Goal: Task Accomplishment & Management: Complete application form

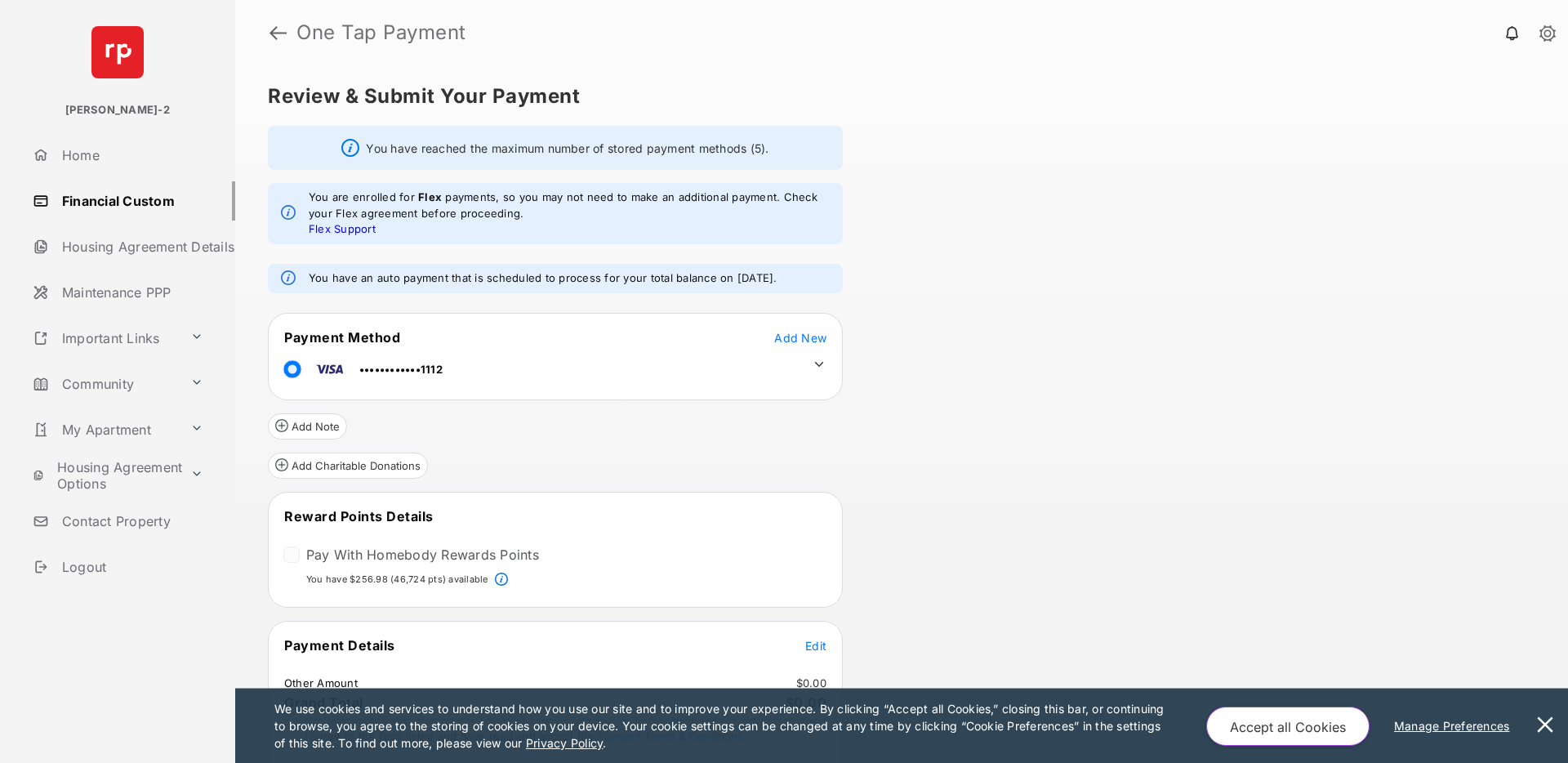
click at [887, 99] on h5 "Review & Submit Your Payment" at bounding box center [894, 97] width 1254 height 20
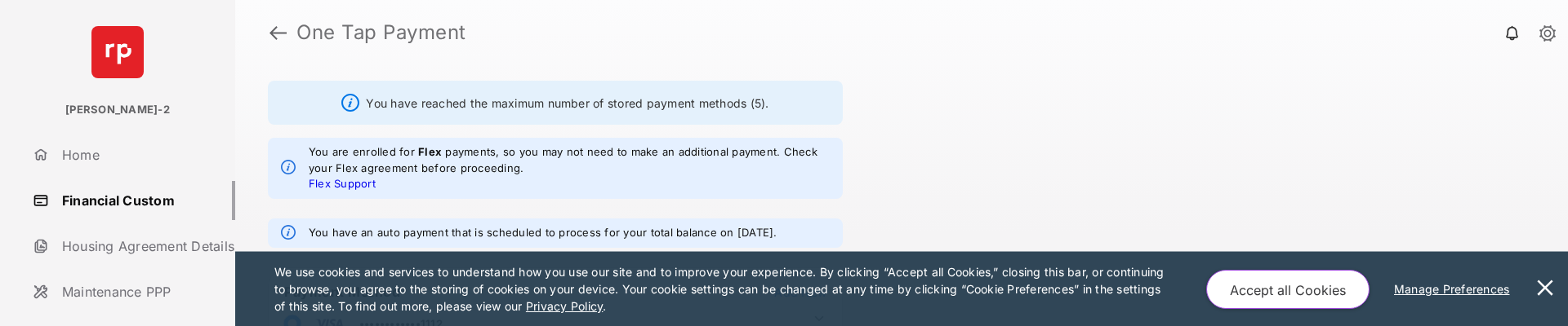
scroll to position [47, 0]
click at [1544, 290] on button at bounding box center [1545, 289] width 32 height 74
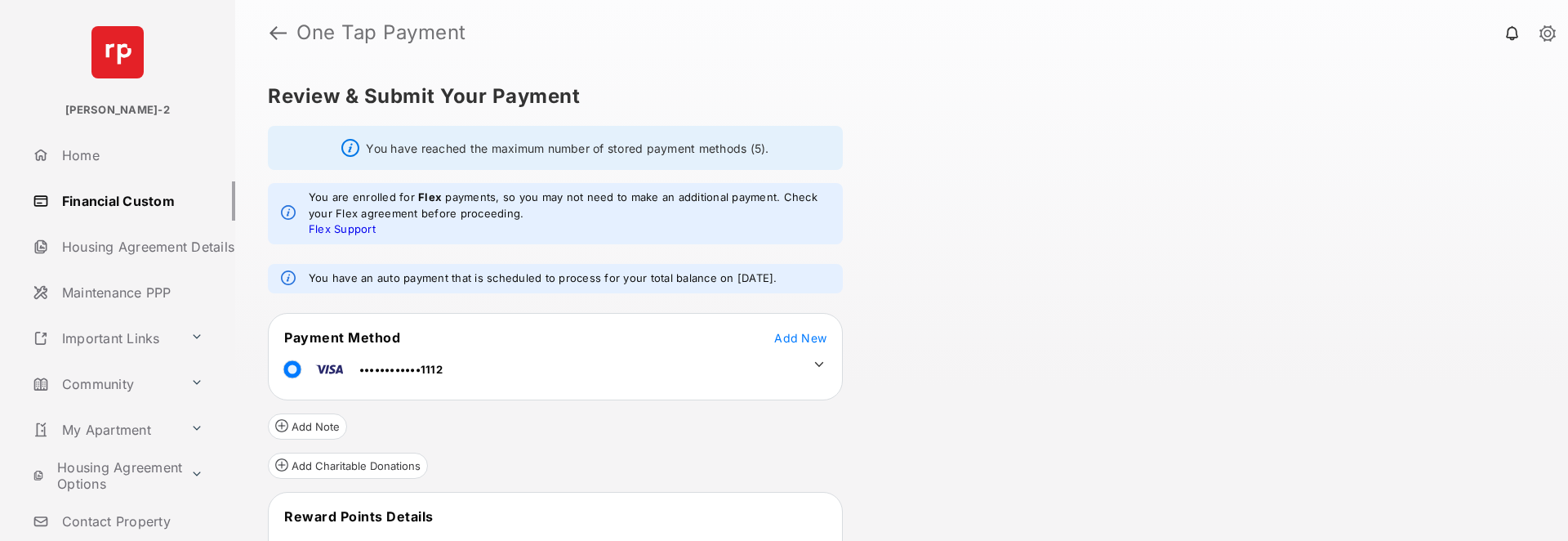
drag, startPoint x: 310, startPoint y: 277, endPoint x: 787, endPoint y: 280, distance: 477.0
click at [777, 280] on em "You have an auto payment that is scheduled to process for your total balance on…" at bounding box center [543, 279] width 469 height 16
click at [916, 271] on div "Review & Submit Your Payment You have reached the maximum number of stored paym…" at bounding box center [902, 302] width 1333 height 475
